Goal: Task Accomplishment & Management: Manage account settings

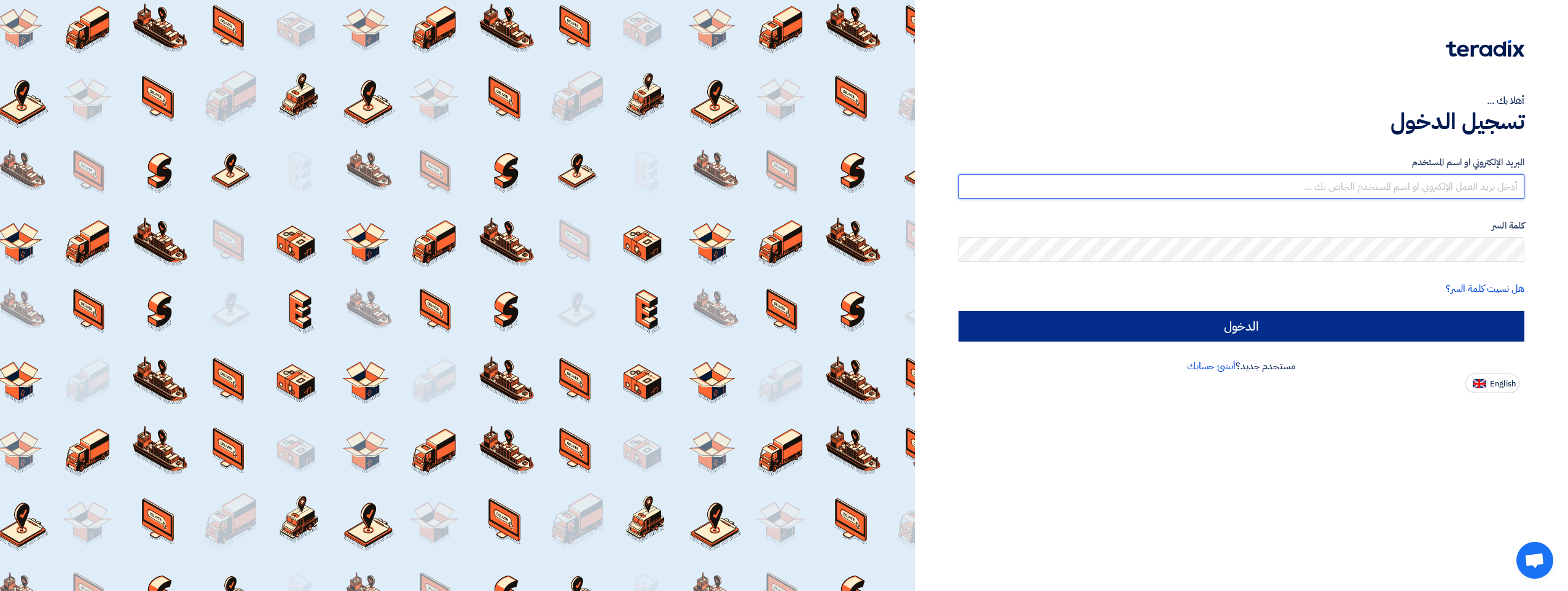
type input "[PERSON_NAME][EMAIL_ADDRESS][DOMAIN_NAME]"
click at [1235, 326] on input "الدخول" at bounding box center [1242, 326] width 566 height 31
type input "Sign in"
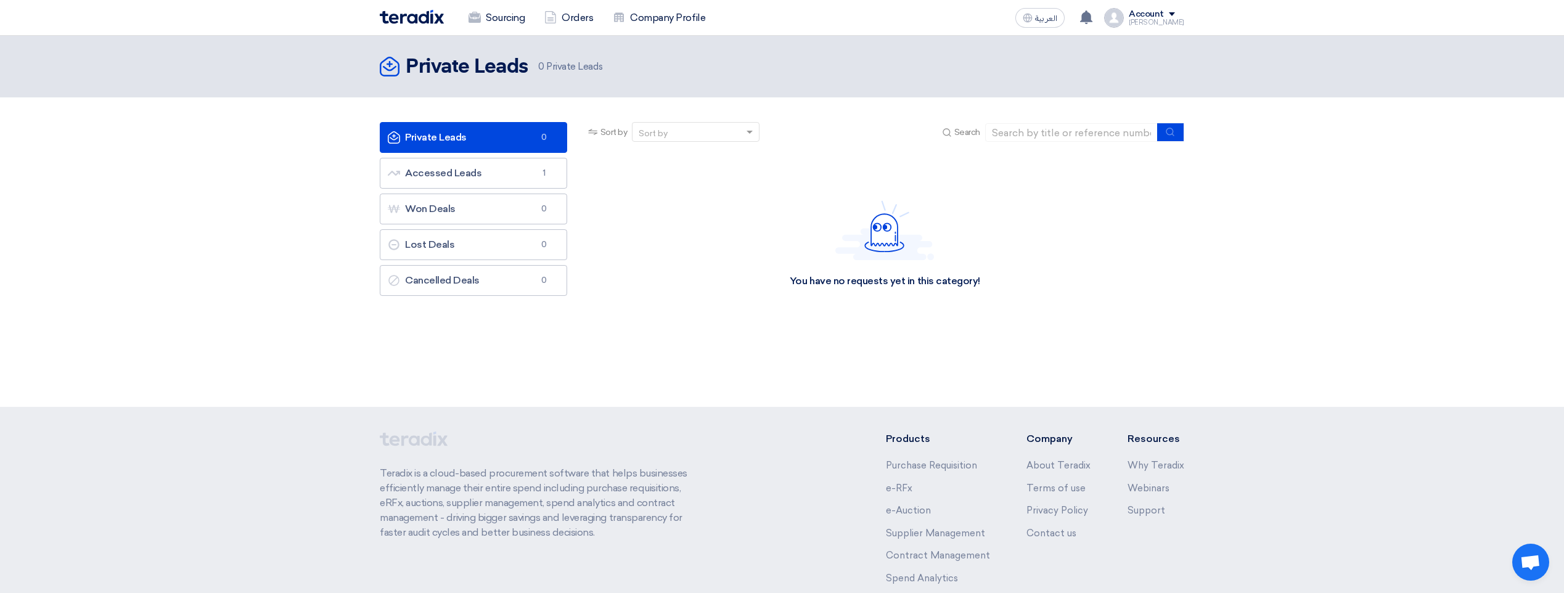
click at [534, 136] on link "Private Leads Private Leads 0" at bounding box center [473, 137] width 187 height 31
click at [504, 133] on link "Private Leads Private Leads 0" at bounding box center [473, 137] width 187 height 31
click at [498, 172] on link "Accessed Leads Accessed Leads 1" at bounding box center [473, 173] width 187 height 31
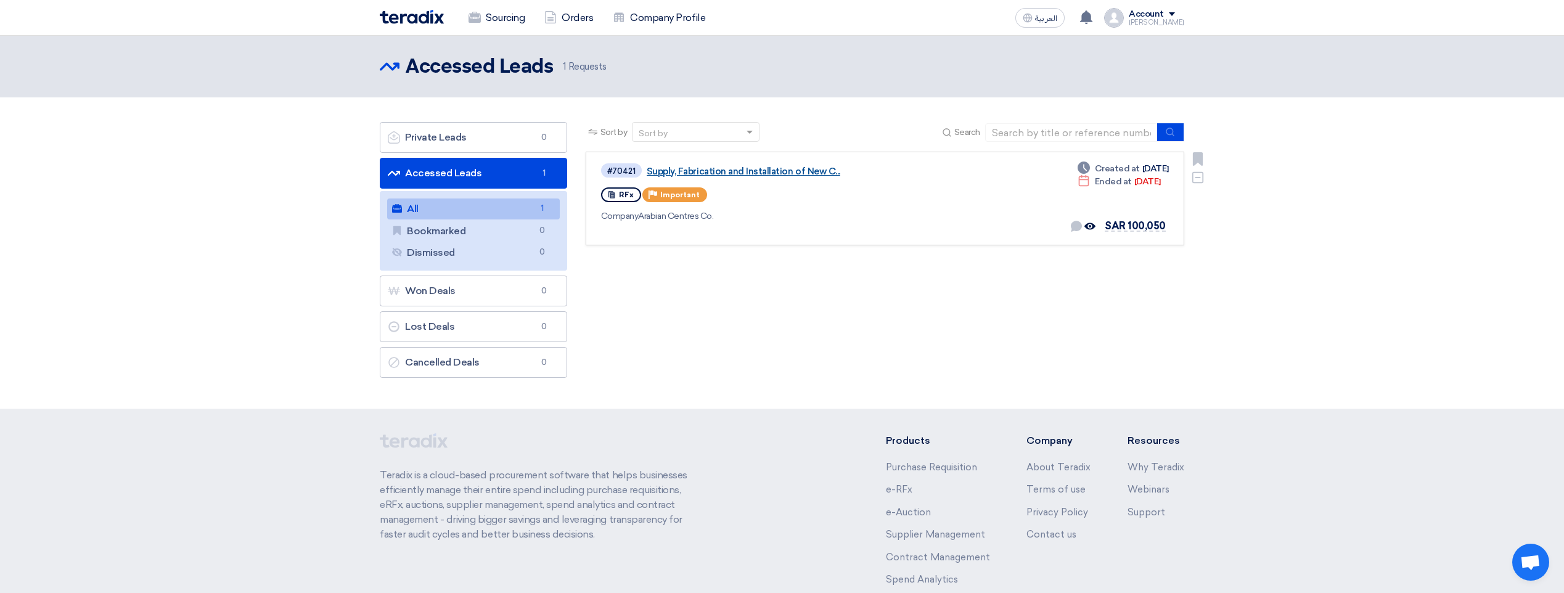
click at [775, 166] on link "Supply, Fabrication and Installation of New C..." at bounding box center [801, 171] width 308 height 11
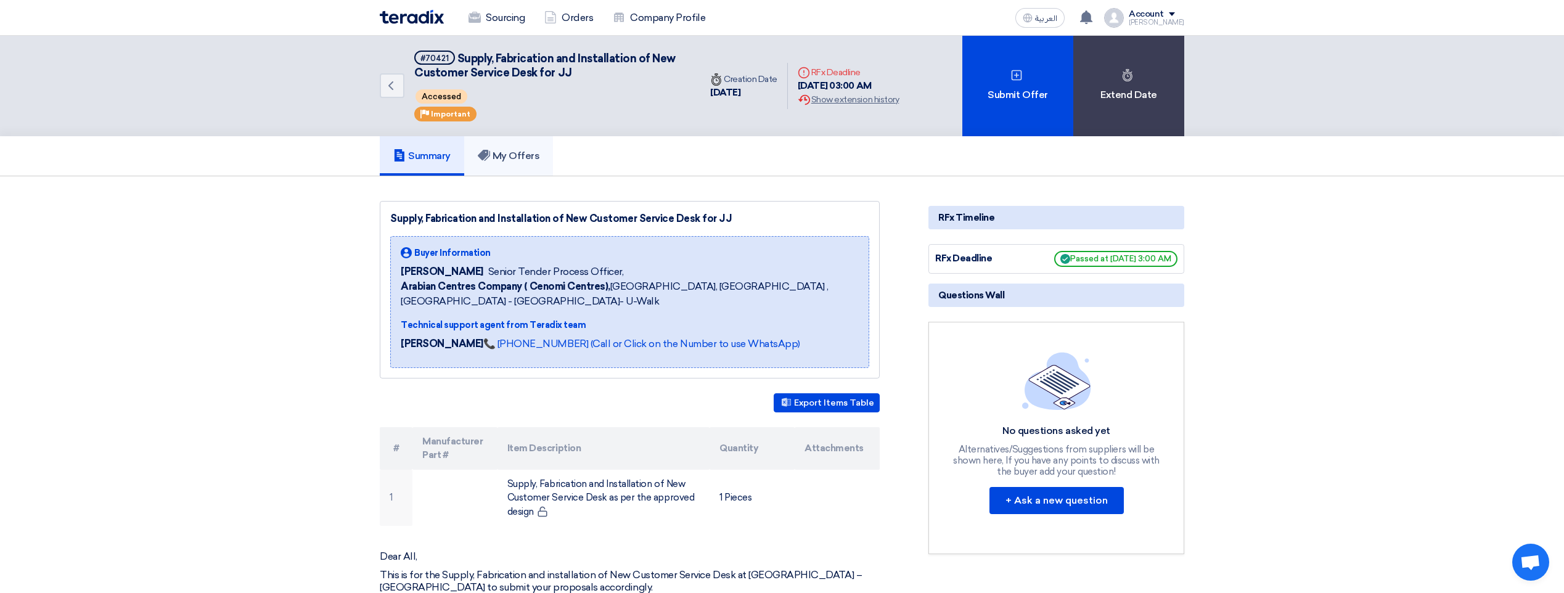
click at [525, 153] on h5 "My Offers" at bounding box center [509, 156] width 62 height 12
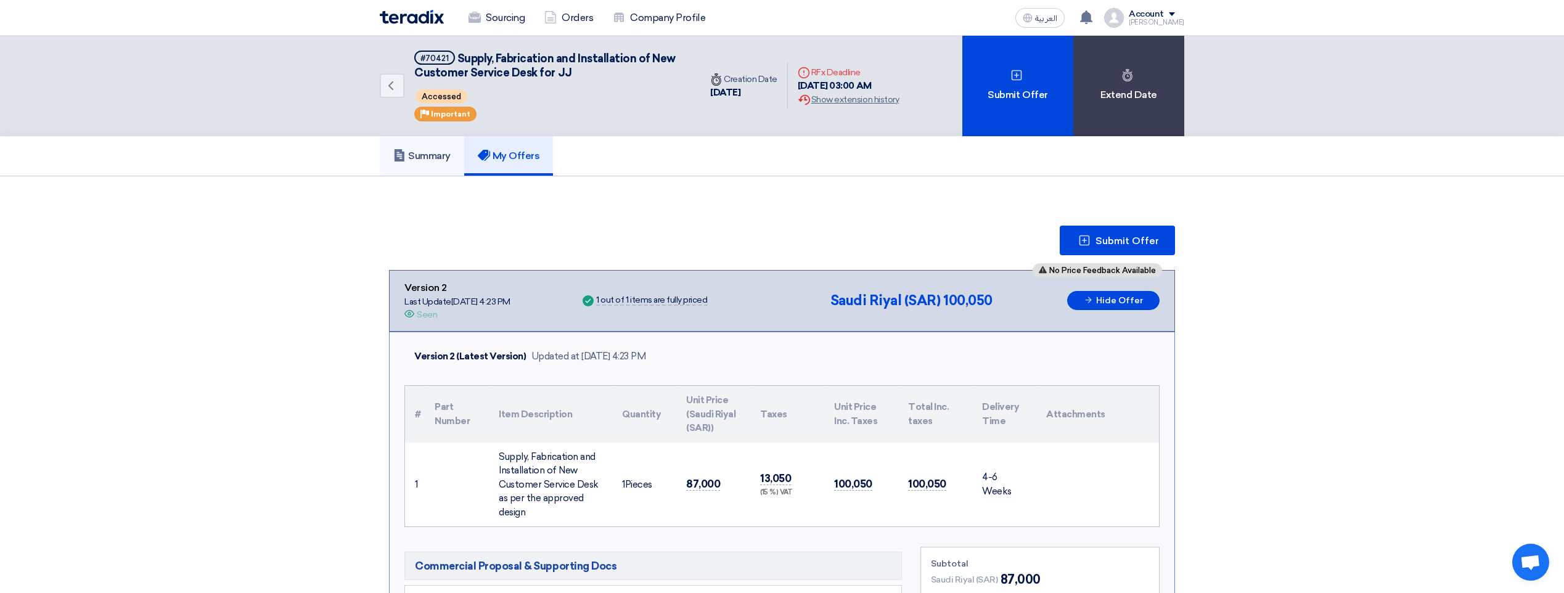
click at [435, 153] on h5 "Summary" at bounding box center [421, 156] width 57 height 12
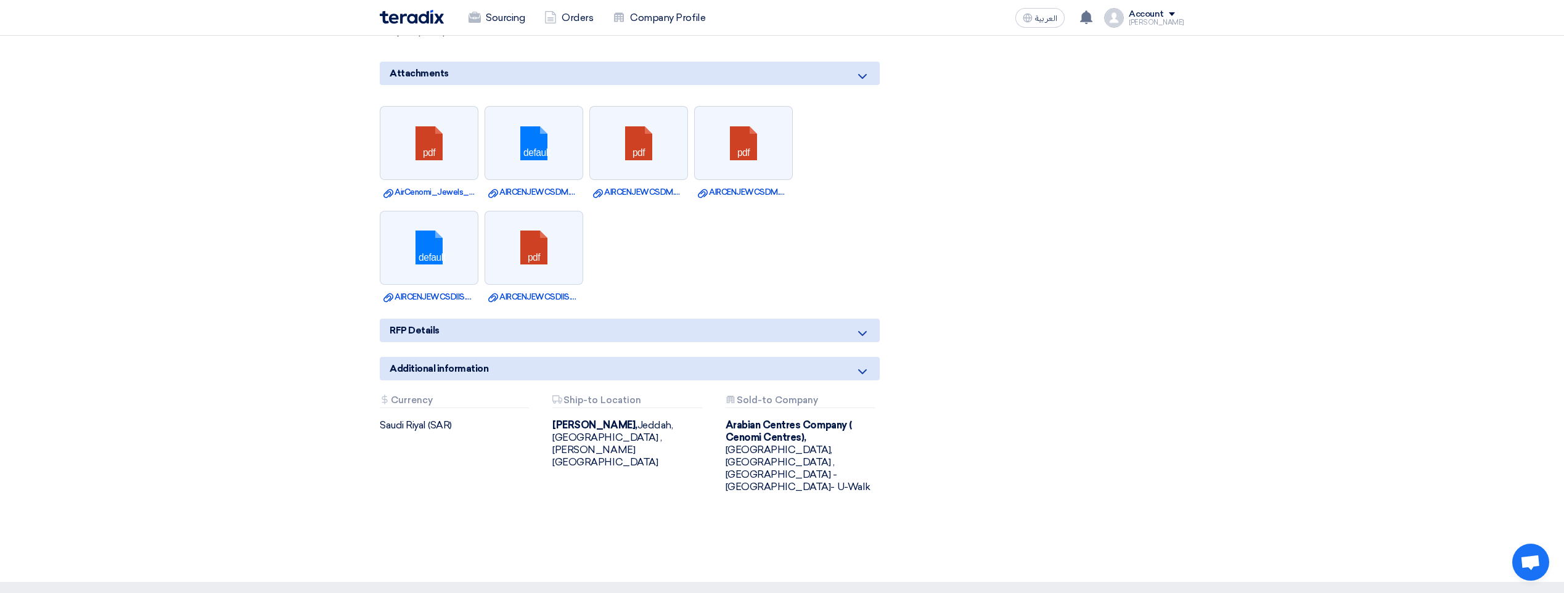
scroll to position [925, 0]
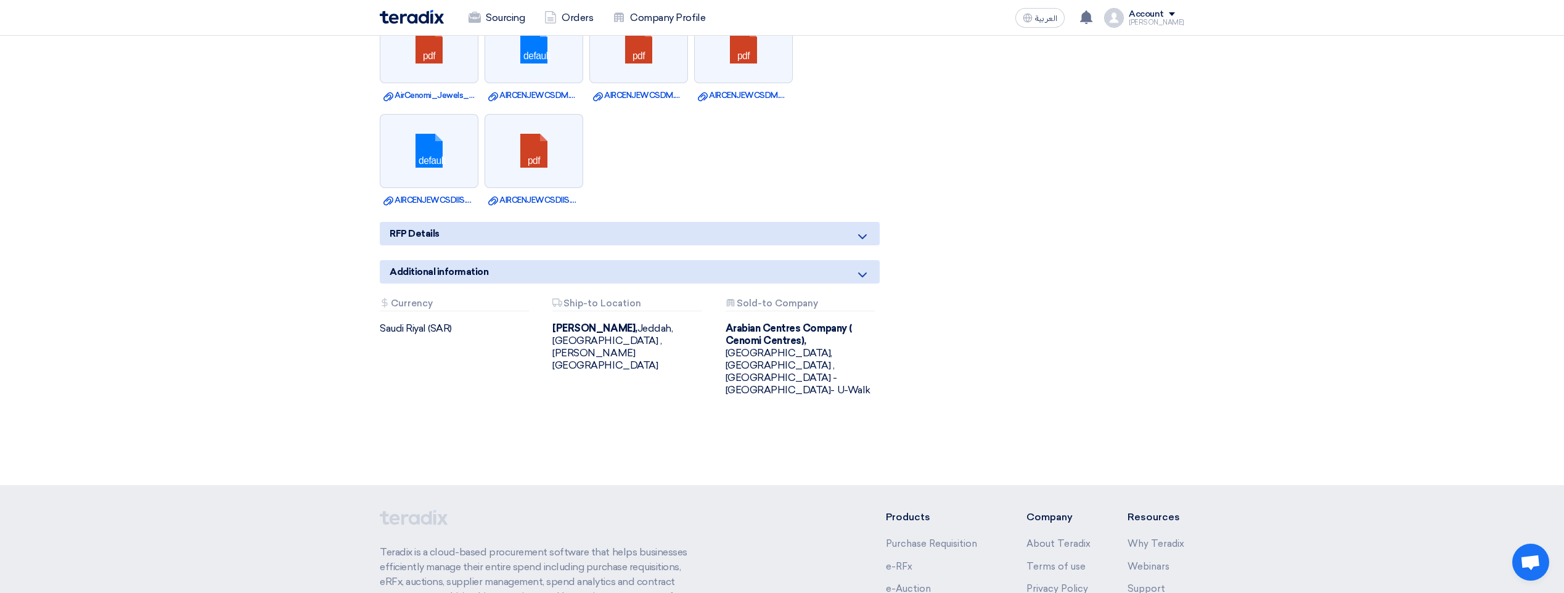
click at [868, 240] on icon at bounding box center [862, 236] width 15 height 15
click at [860, 240] on icon at bounding box center [862, 236] width 15 height 15
click at [857, 268] on icon at bounding box center [862, 275] width 15 height 15
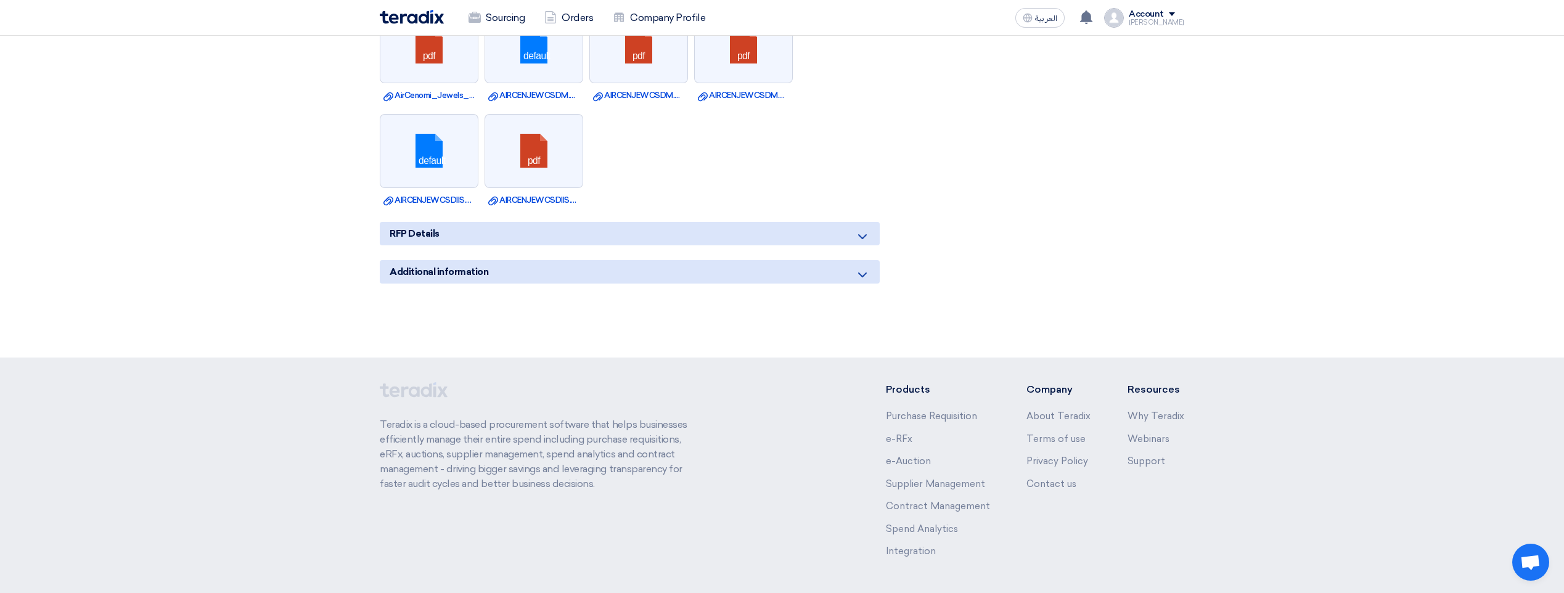
click at [863, 264] on div "Additional information" at bounding box center [630, 271] width 500 height 23
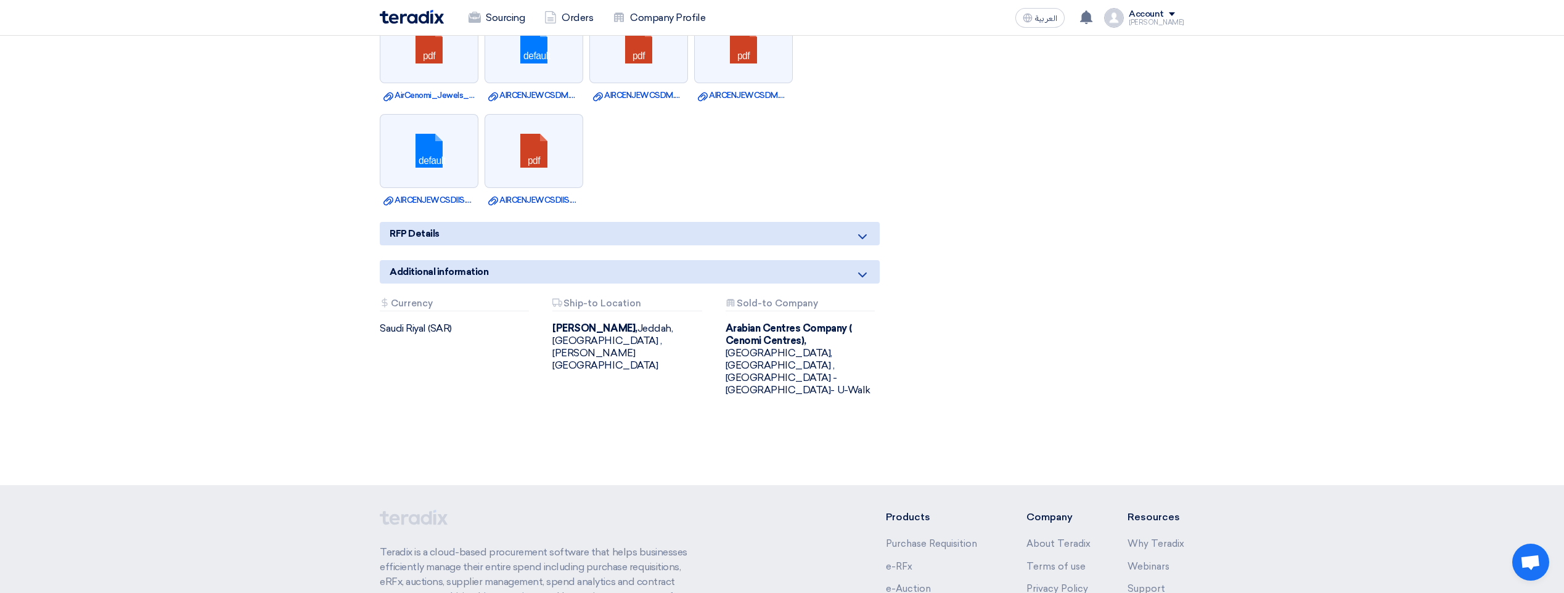
click at [868, 234] on icon at bounding box center [862, 236] width 15 height 15
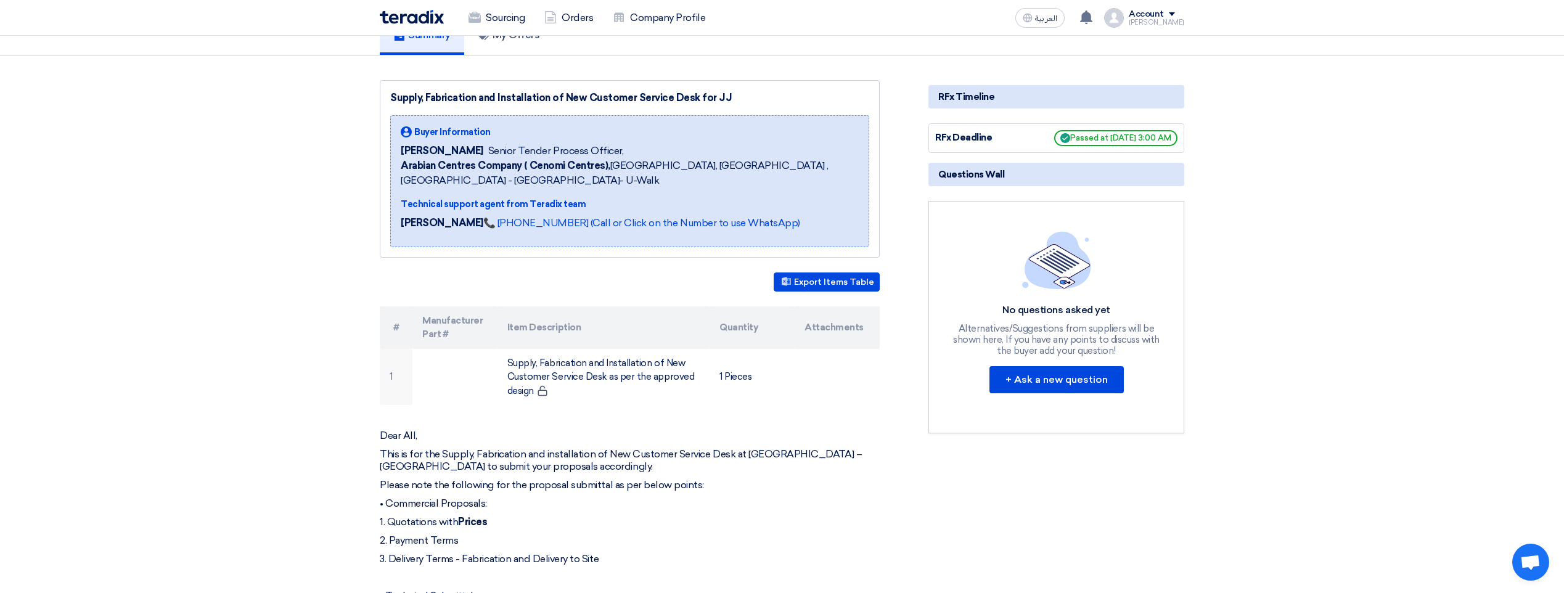
scroll to position [0, 0]
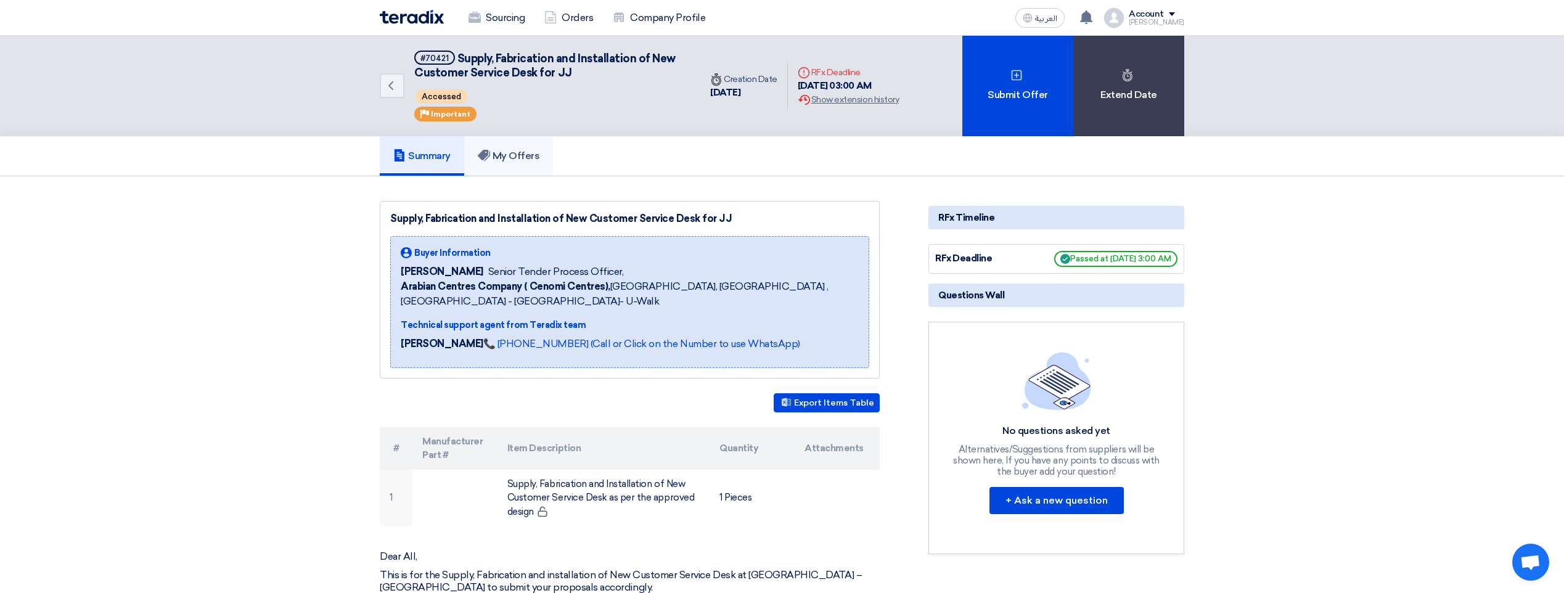
click at [521, 152] on h5 "My Offers" at bounding box center [509, 156] width 62 height 12
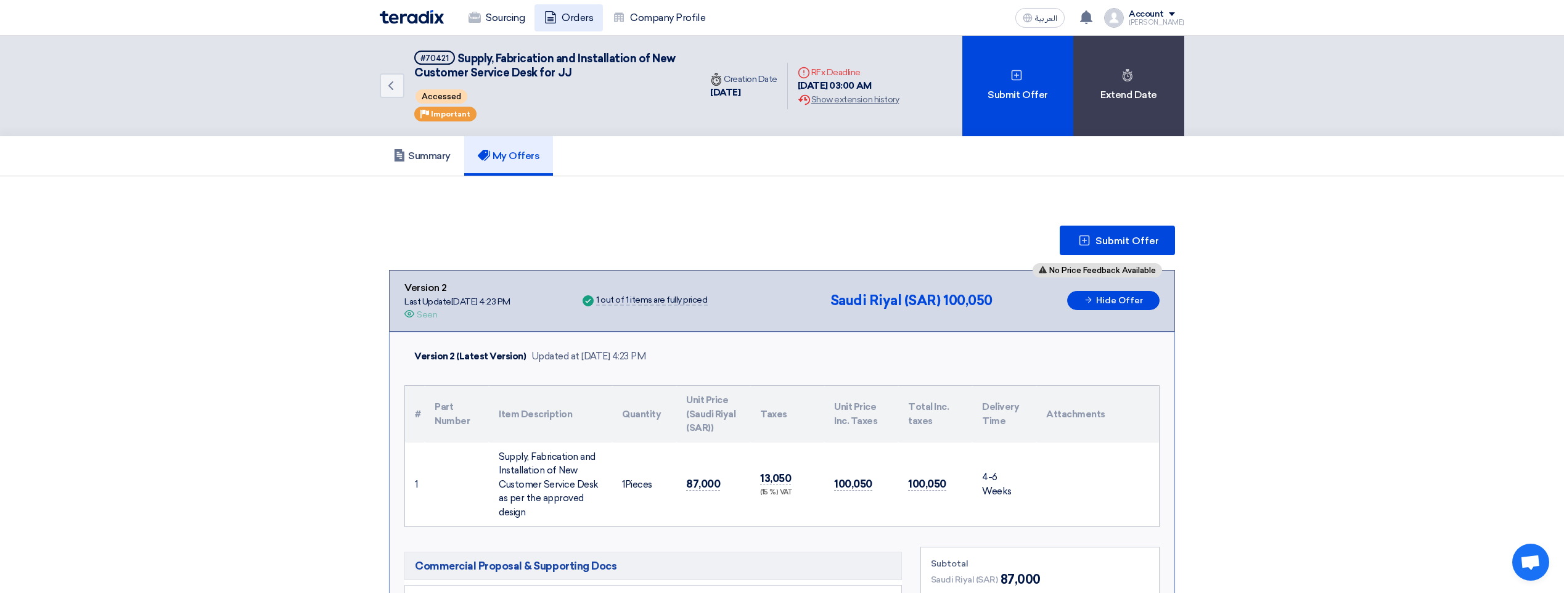
click at [576, 14] on link "Orders" at bounding box center [568, 17] width 68 height 27
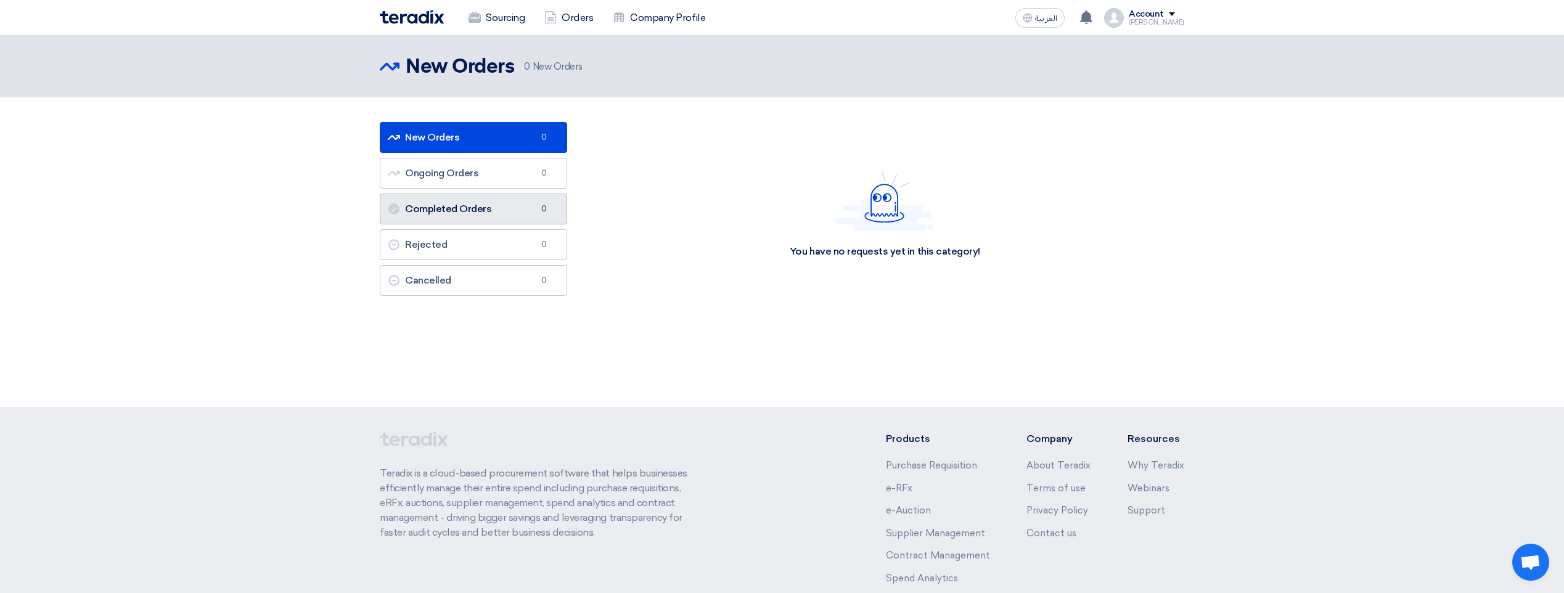
click at [528, 211] on link "Completed Orders Completed Orders 0" at bounding box center [473, 209] width 187 height 31
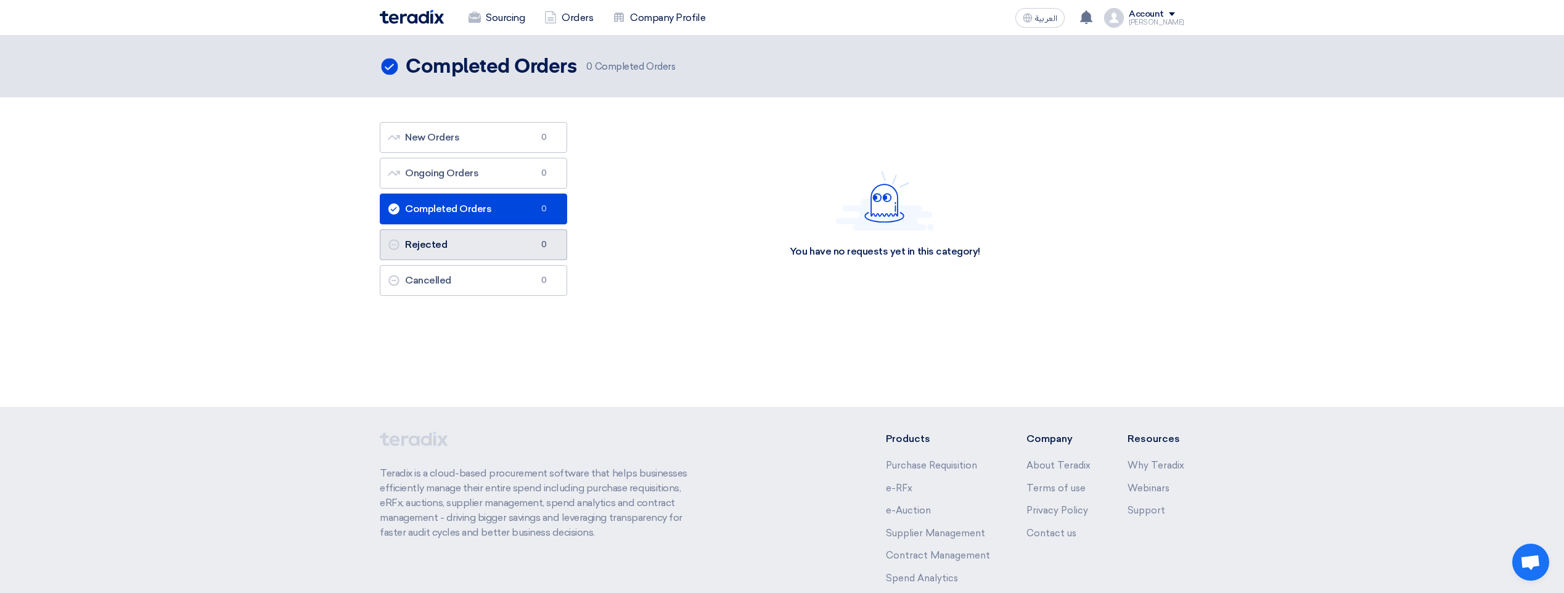
click at [503, 235] on link "Rejected Rejected 0" at bounding box center [473, 244] width 187 height 31
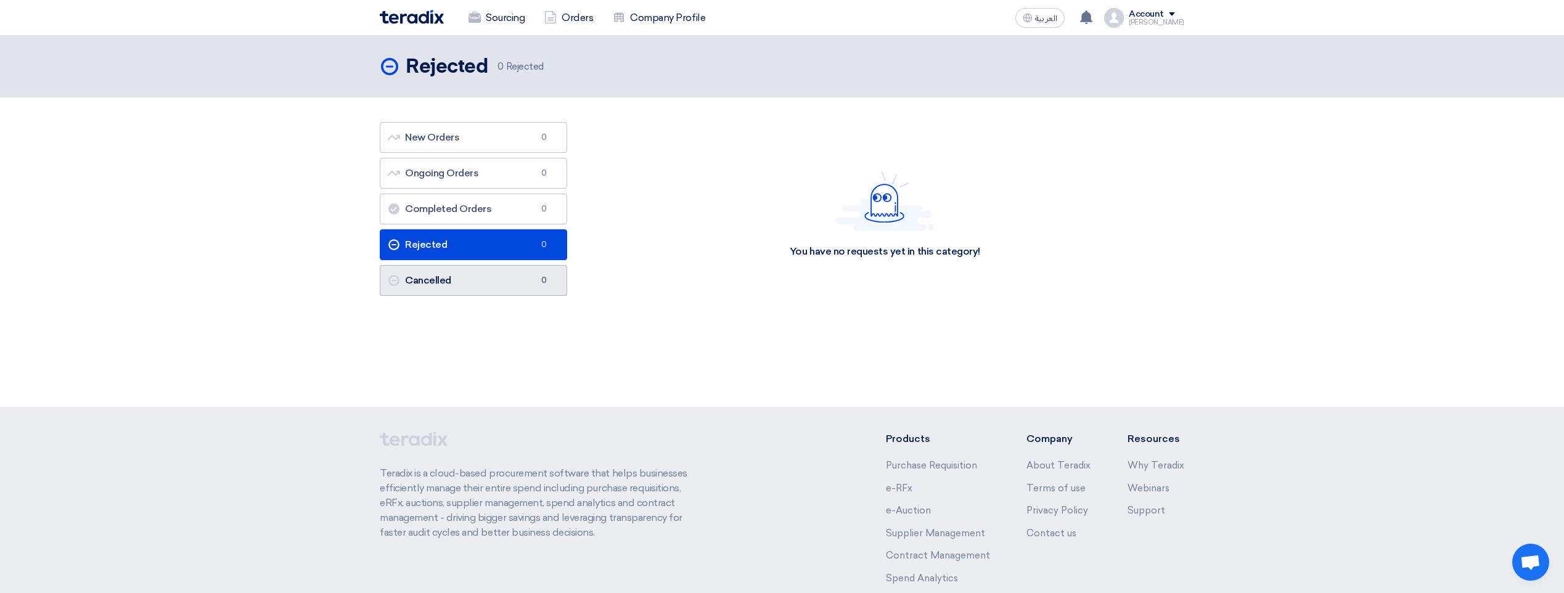
click at [499, 272] on link "Cancelled Cancelled 0" at bounding box center [473, 280] width 187 height 31
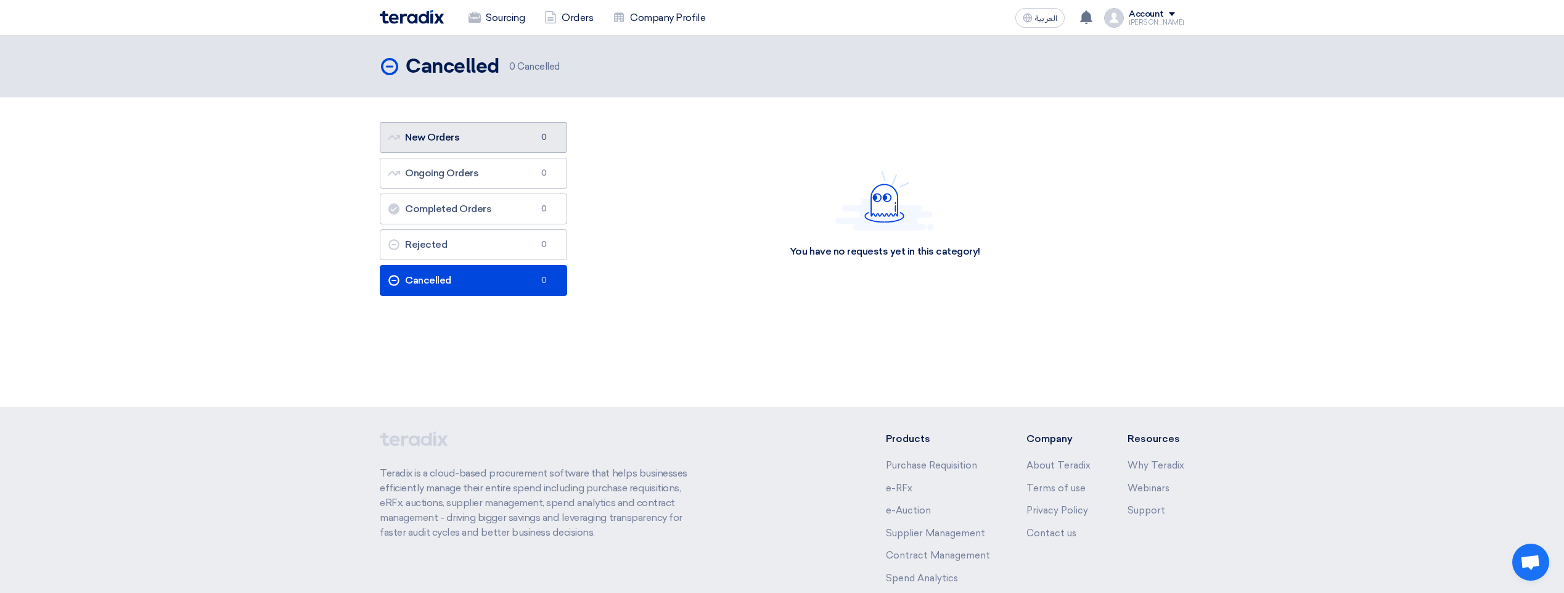
click at [507, 144] on link "New Orders New Orders 0" at bounding box center [473, 137] width 187 height 31
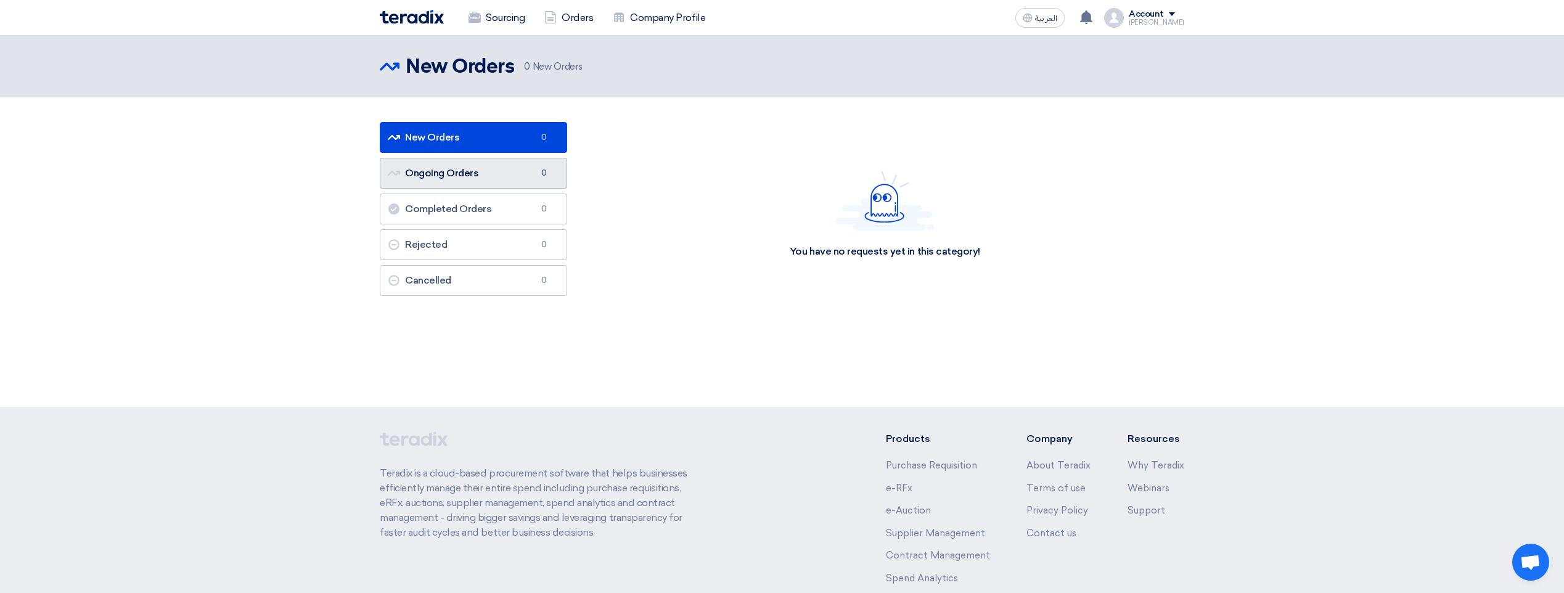
click at [506, 173] on link "Ongoing Orders Ongoing Orders 0" at bounding box center [473, 173] width 187 height 31
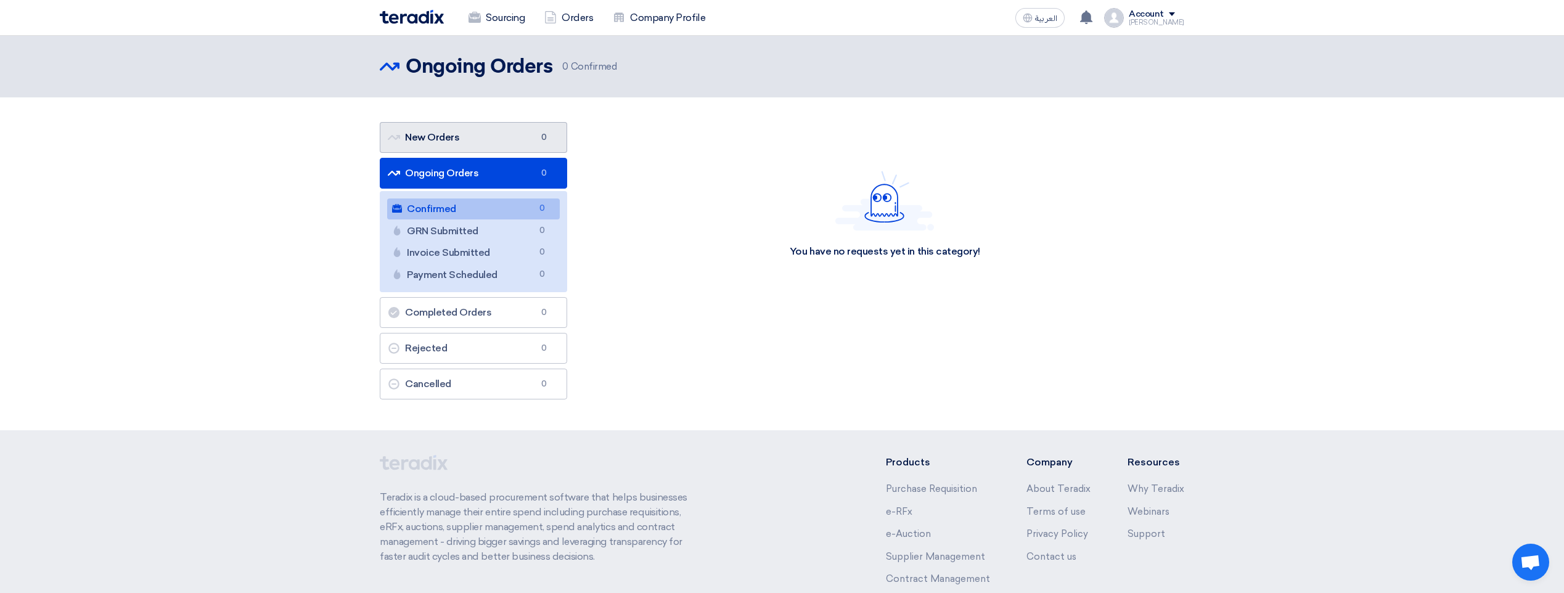
click at [499, 146] on link "New Orders New Orders 0" at bounding box center [473, 137] width 187 height 31
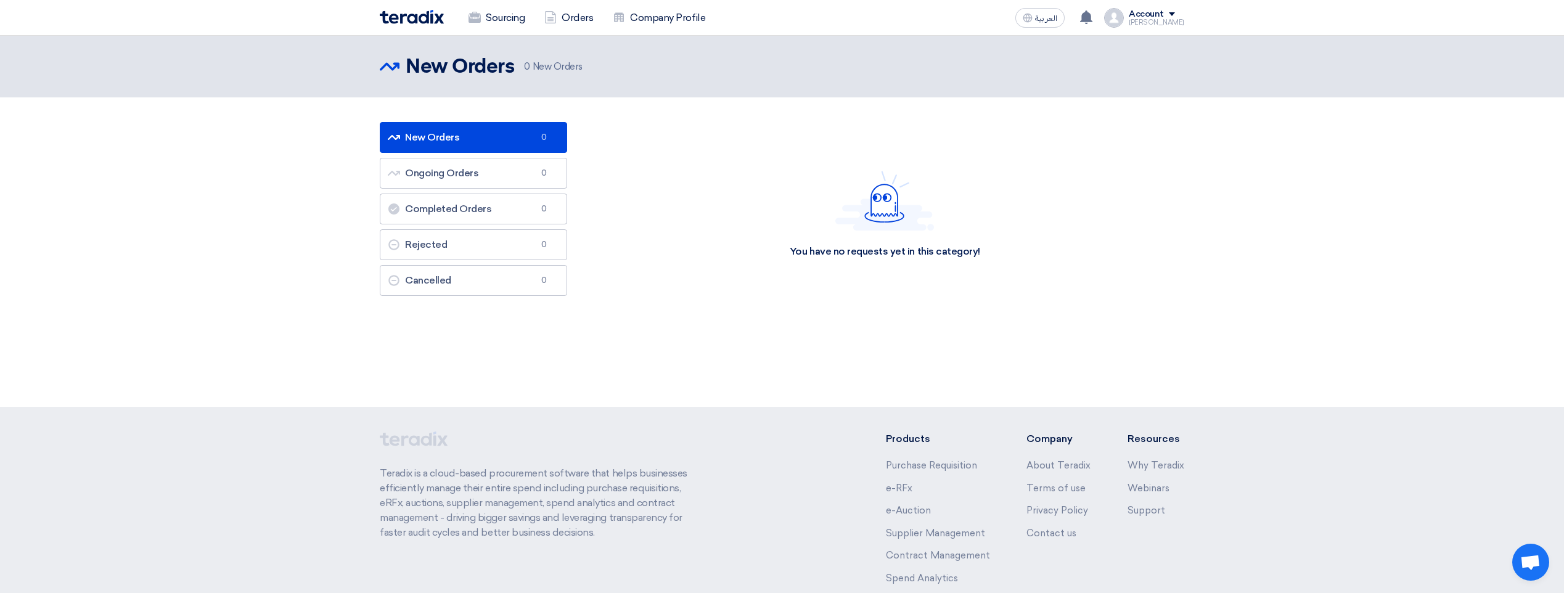
click at [550, 139] on span "0" at bounding box center [544, 137] width 15 height 12
click at [549, 172] on span "0" at bounding box center [544, 173] width 15 height 12
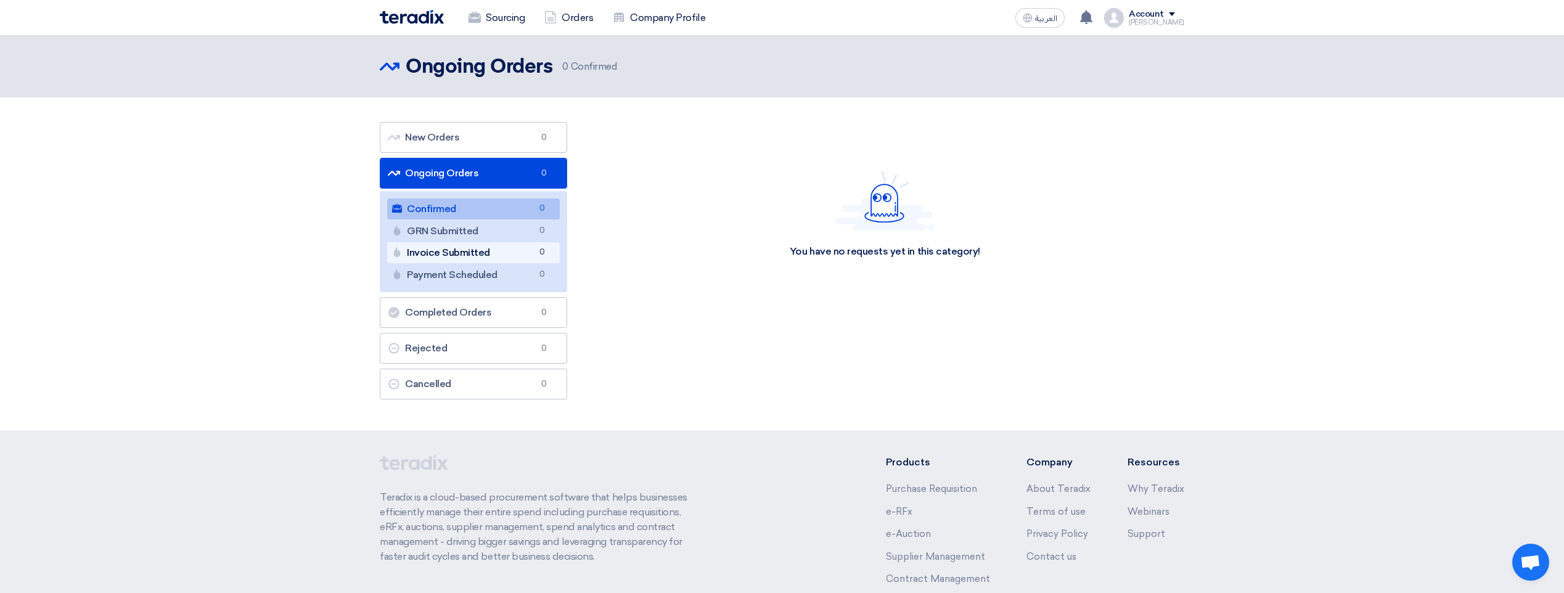
click at [510, 255] on link "Invoice Submitted Invoice Submitted 0" at bounding box center [473, 252] width 173 height 21
click at [503, 230] on link "GRN Submitted GRN Submitted 0" at bounding box center [473, 231] width 173 height 21
click at [495, 211] on link "Confirmed Confirmed 0" at bounding box center [473, 208] width 173 height 21
click at [495, 269] on link "Payment Scheduled Payment Scheduled 0" at bounding box center [473, 274] width 173 height 21
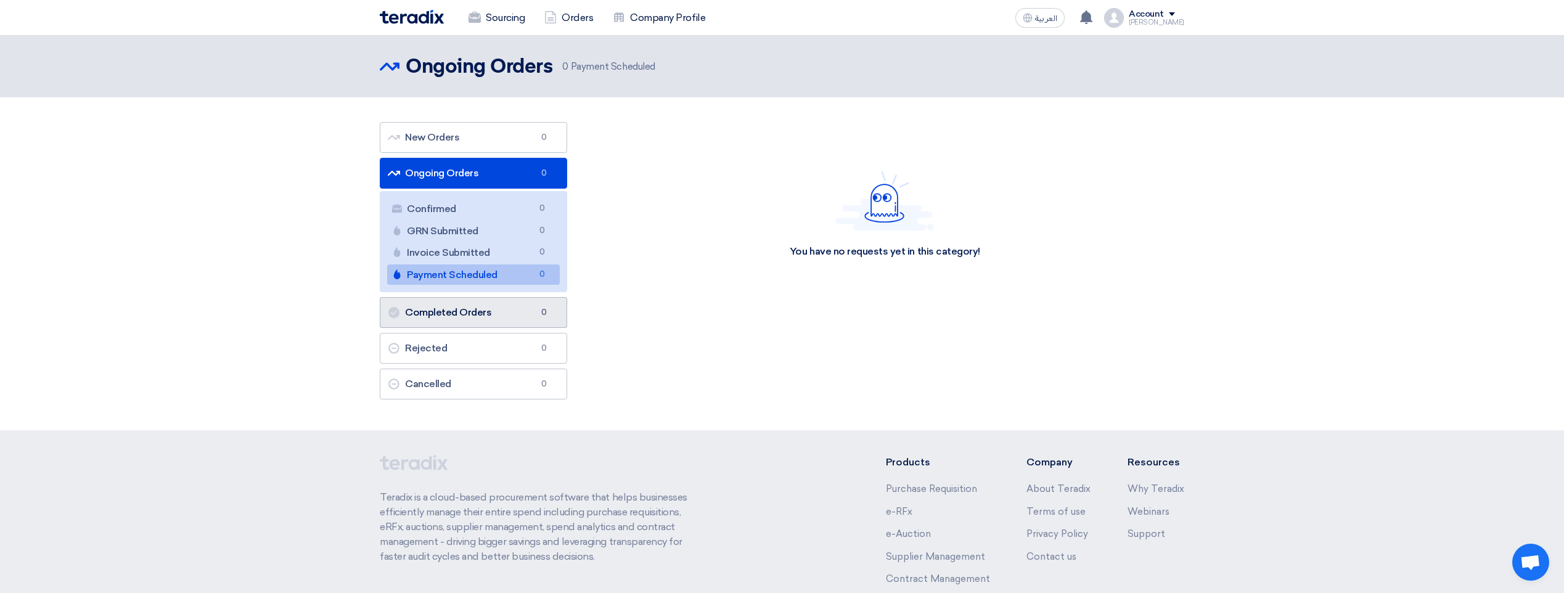
click at [525, 309] on link "Completed Orders Completed Orders 0" at bounding box center [473, 312] width 187 height 31
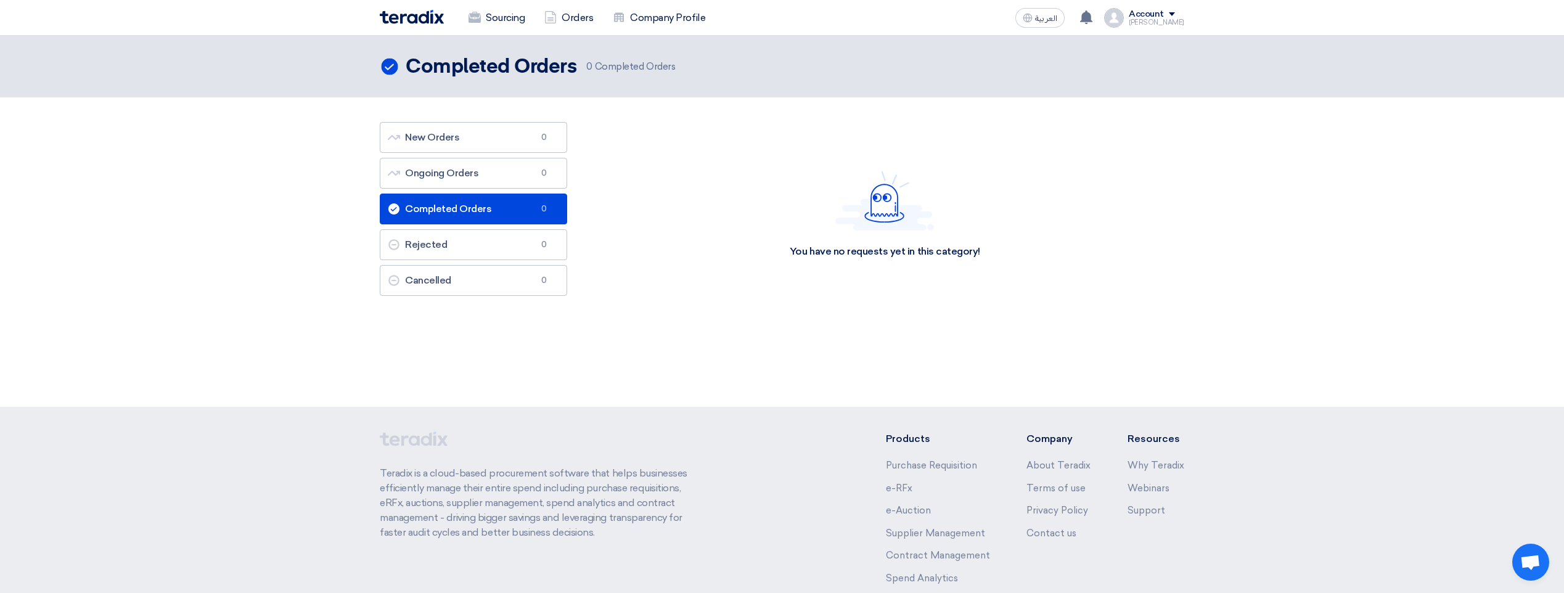
click at [552, 214] on link "Completed Orders Completed Orders 0" at bounding box center [473, 209] width 187 height 31
click at [529, 249] on link "Rejected Rejected 0" at bounding box center [473, 244] width 187 height 31
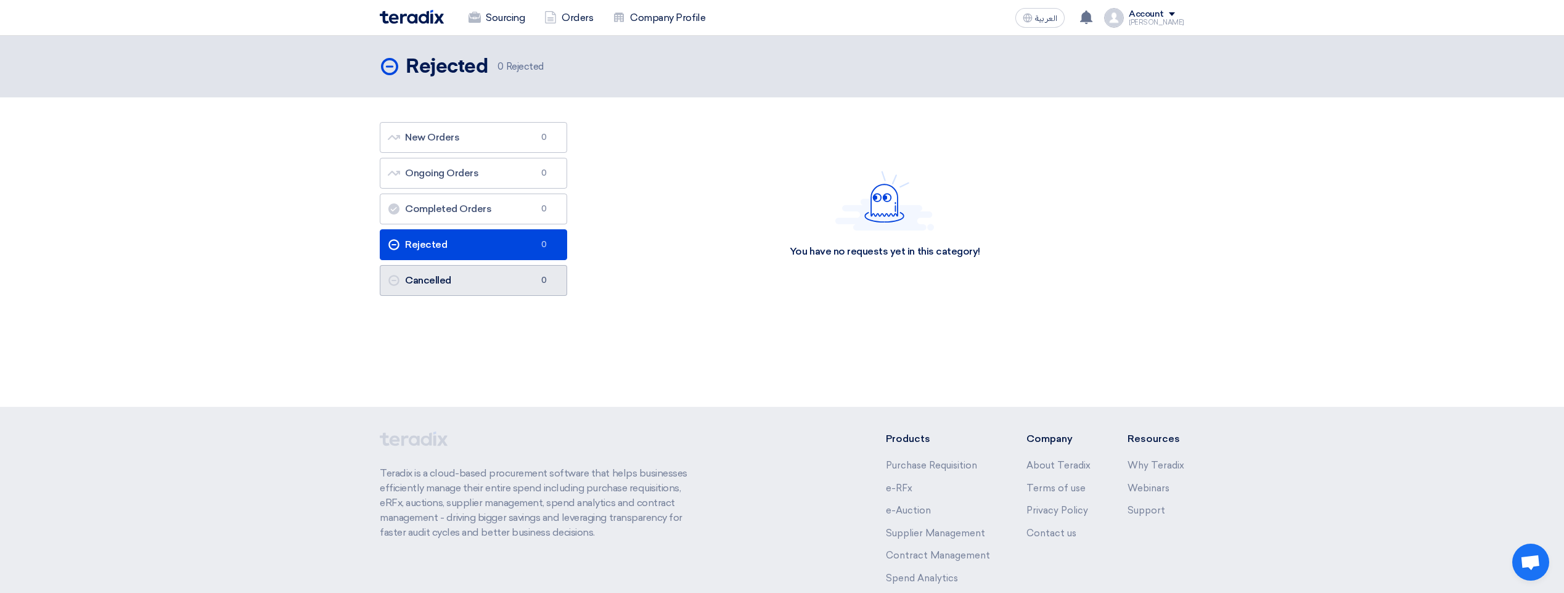
click at [531, 277] on link "Cancelled Cancelled 0" at bounding box center [473, 280] width 187 height 31
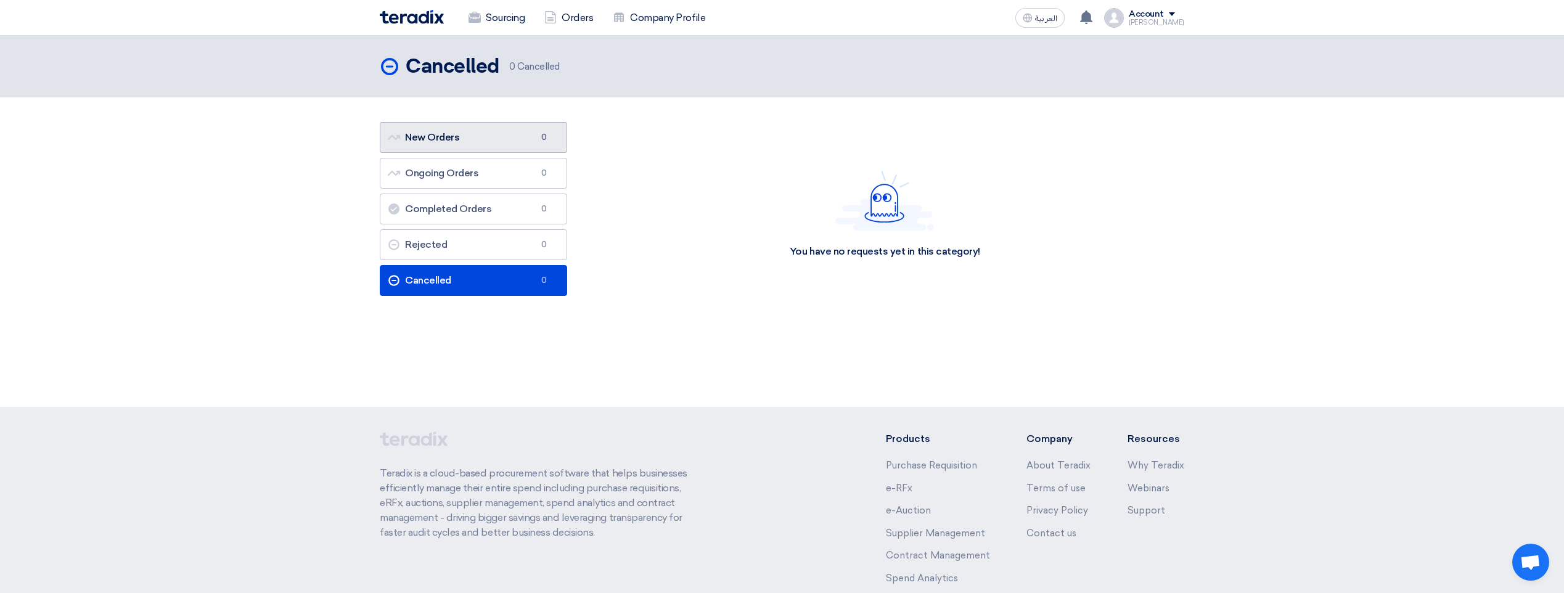
click at [507, 144] on link "New Orders New Orders 0" at bounding box center [473, 137] width 187 height 31
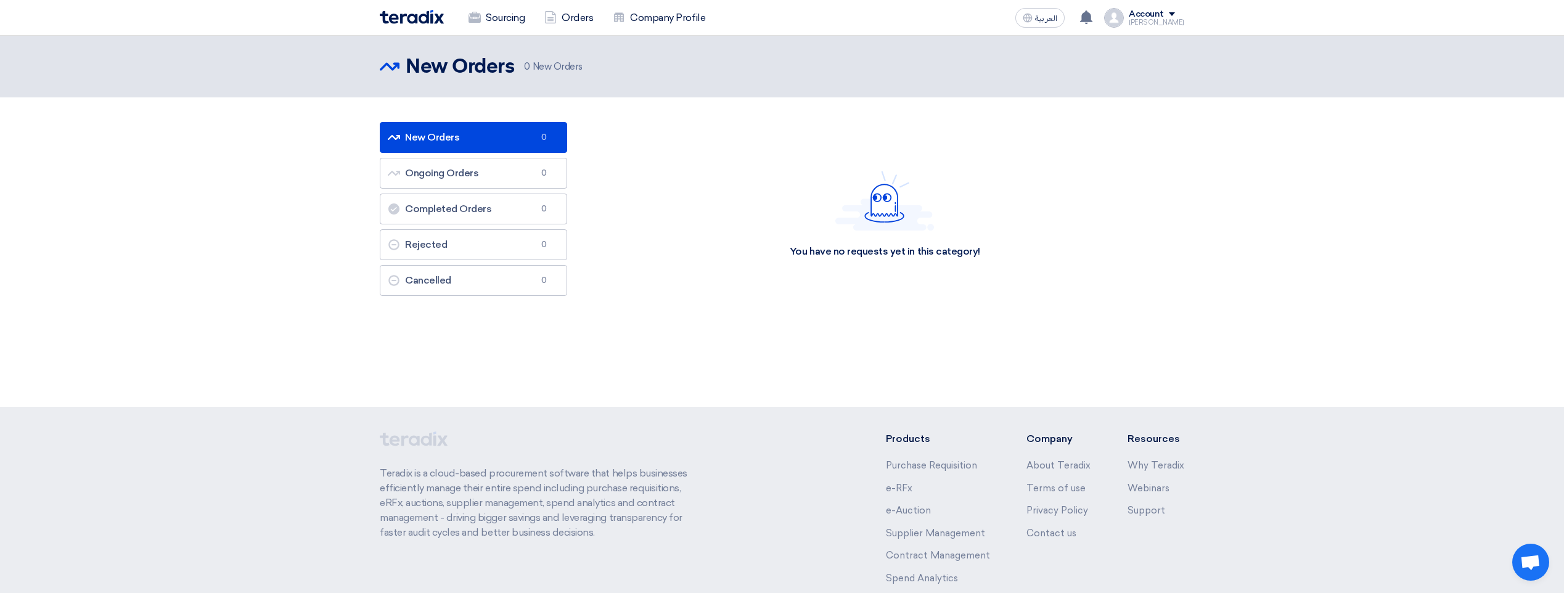
click at [390, 129] on link "New Orders New Orders 0" at bounding box center [473, 137] width 187 height 31
click at [544, 134] on span "0" at bounding box center [544, 137] width 15 height 12
click at [513, 22] on link "Sourcing" at bounding box center [497, 17] width 76 height 27
click at [1148, 15] on div "Account" at bounding box center [1146, 14] width 35 height 10
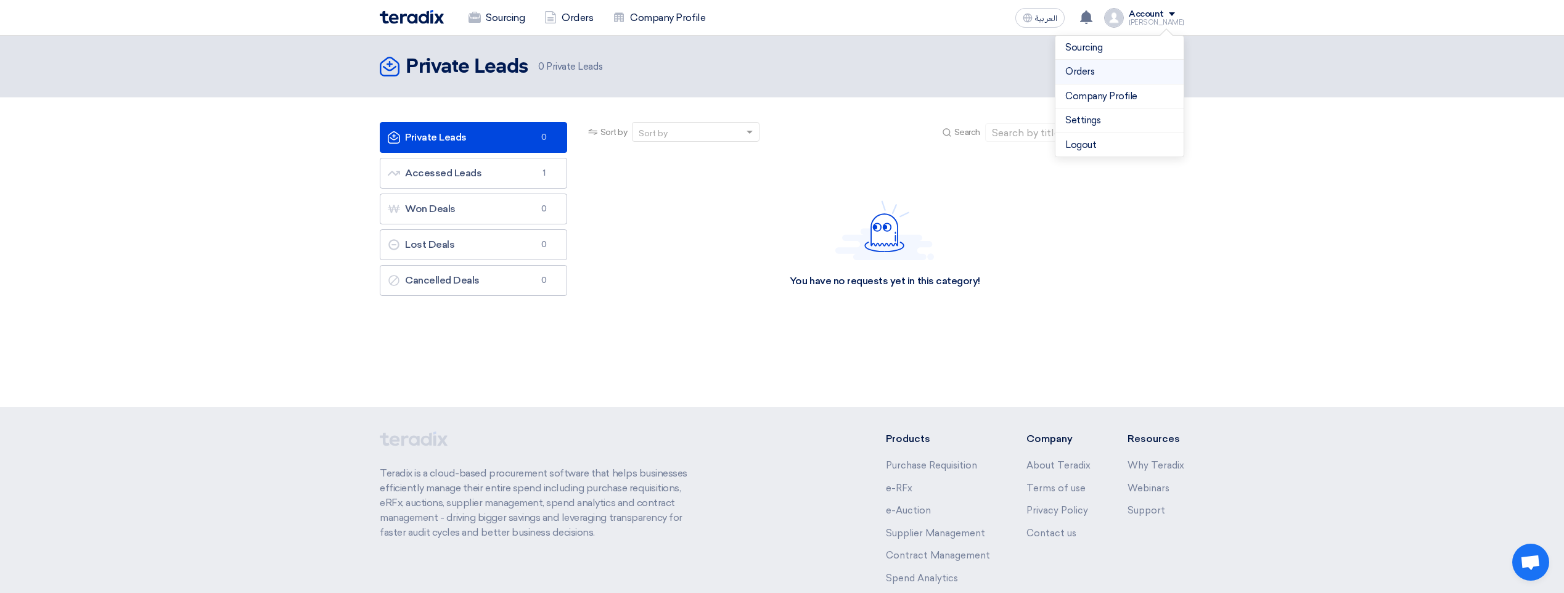
click at [1113, 70] on link "Orders" at bounding box center [1119, 72] width 108 height 14
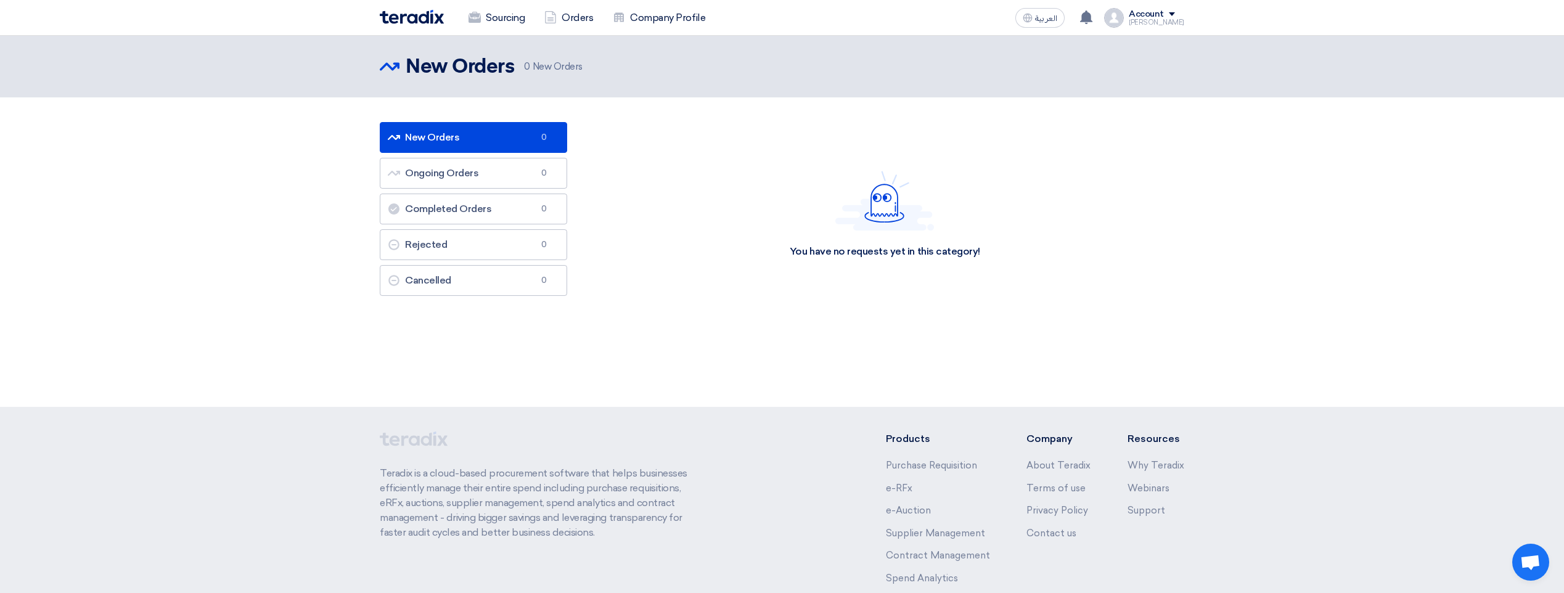
click at [1185, 23] on div "Sourcing Orders Company Profile العربية ع Your offer for "Supply, Fabrication a…" at bounding box center [781, 17] width 823 height 35
click at [1175, 15] on span at bounding box center [1172, 14] width 6 height 4
click at [1147, 45] on link "Sourcing" at bounding box center [1119, 48] width 108 height 14
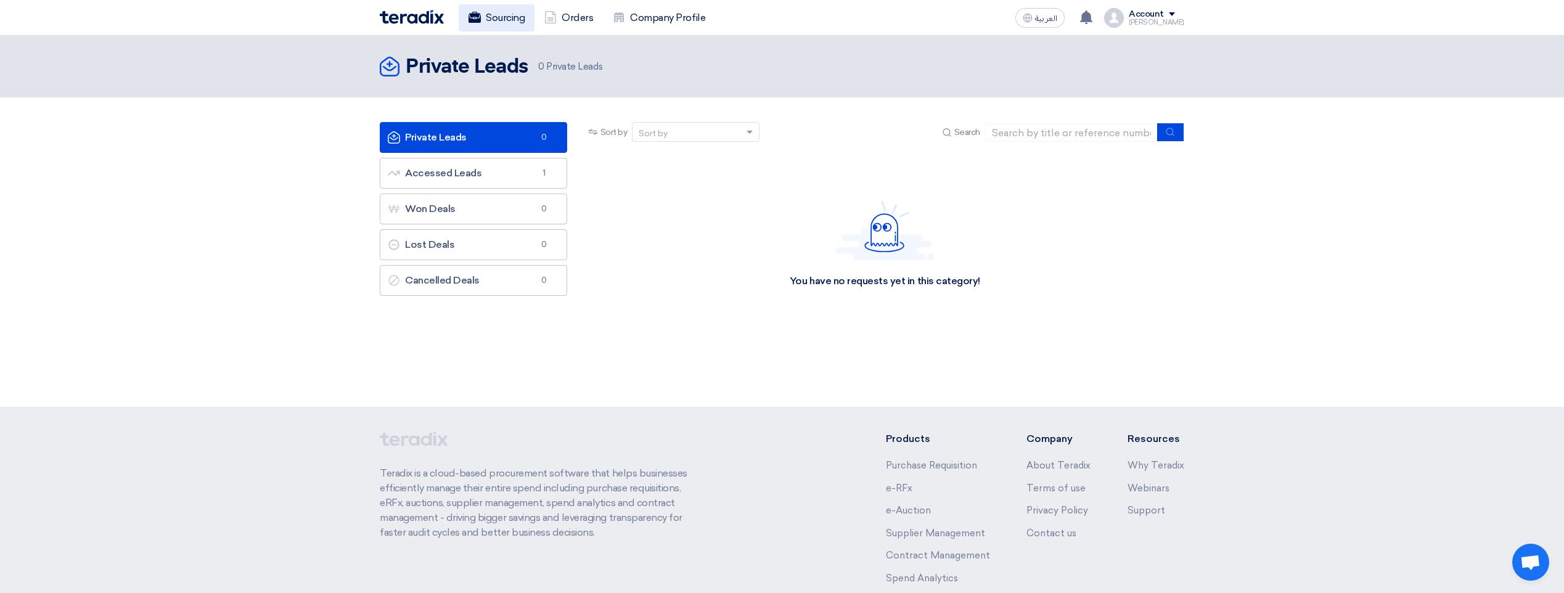
click at [495, 20] on link "Sourcing" at bounding box center [497, 17] width 76 height 27
click at [581, 18] on link "Orders" at bounding box center [568, 17] width 68 height 27
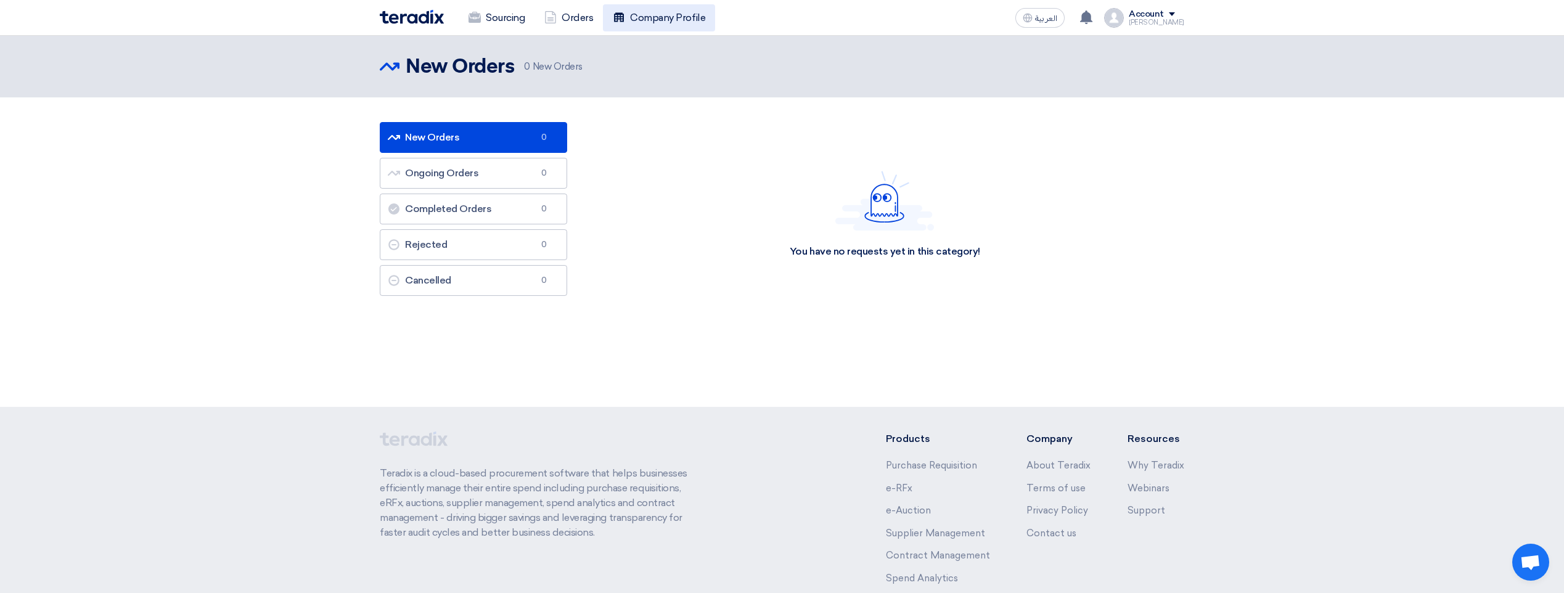
click at [658, 18] on link "Company Profile" at bounding box center [659, 17] width 112 height 27
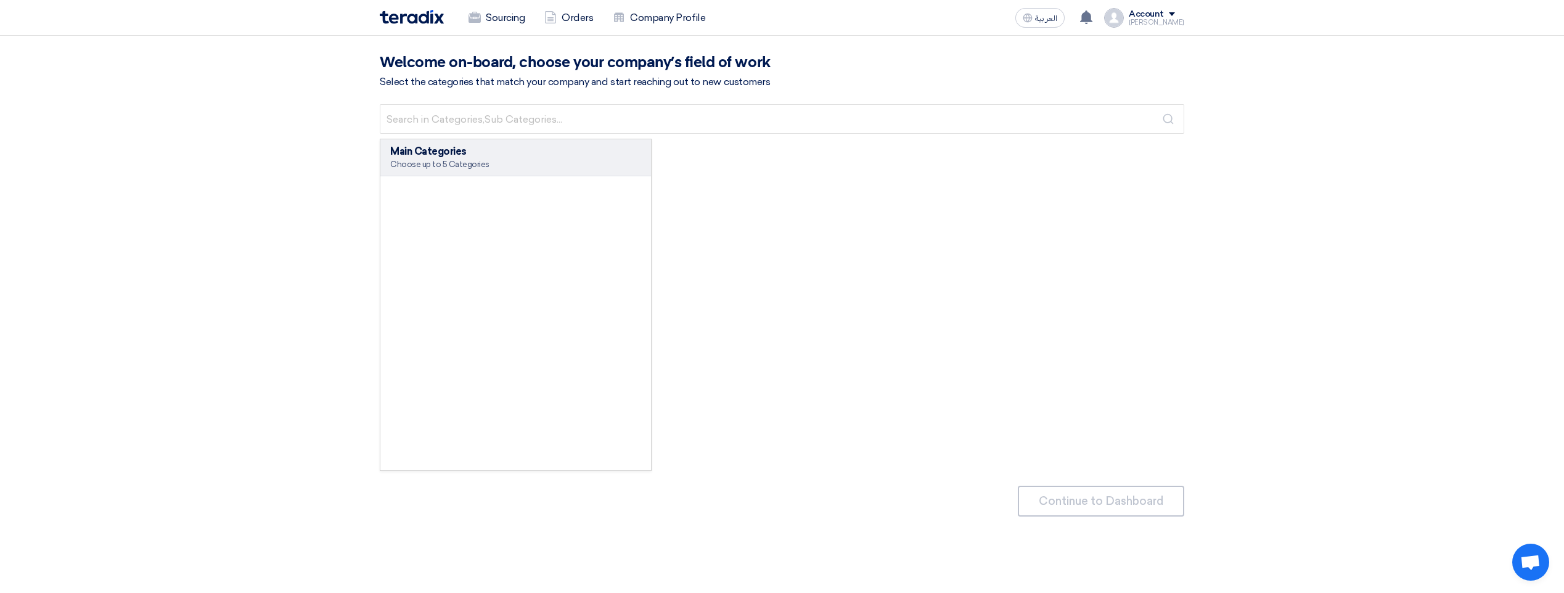
click at [423, 9] on div "Sourcing Orders Company Profile" at bounding box center [621, 17] width 483 height 27
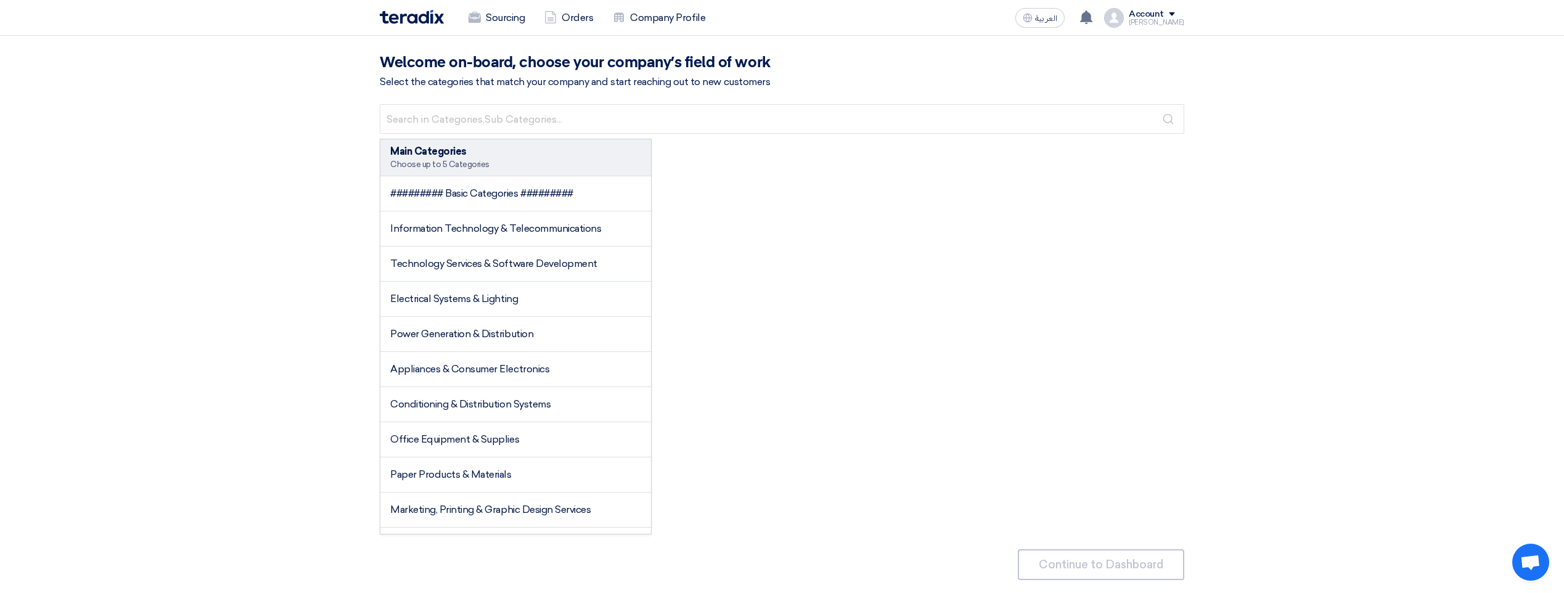
click at [423, 15] on img at bounding box center [412, 17] width 64 height 14
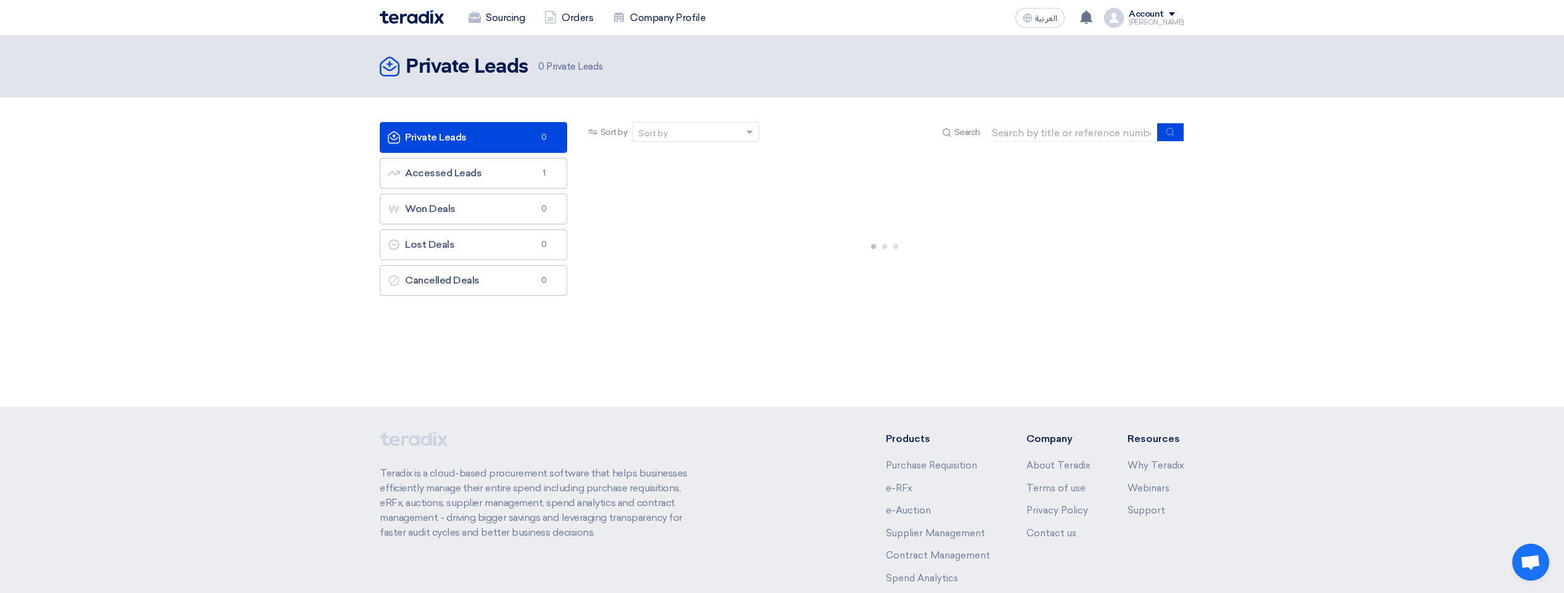
click at [547, 133] on span "0" at bounding box center [544, 137] width 15 height 12
click at [484, 127] on link "Private Leads Private Leads 0" at bounding box center [473, 137] width 187 height 31
click at [387, 62] on icon "Private Leads" at bounding box center [390, 67] width 20 height 20
click at [404, 20] on img at bounding box center [412, 17] width 64 height 14
click at [407, 14] on img at bounding box center [412, 17] width 64 height 14
